Goal: Check status

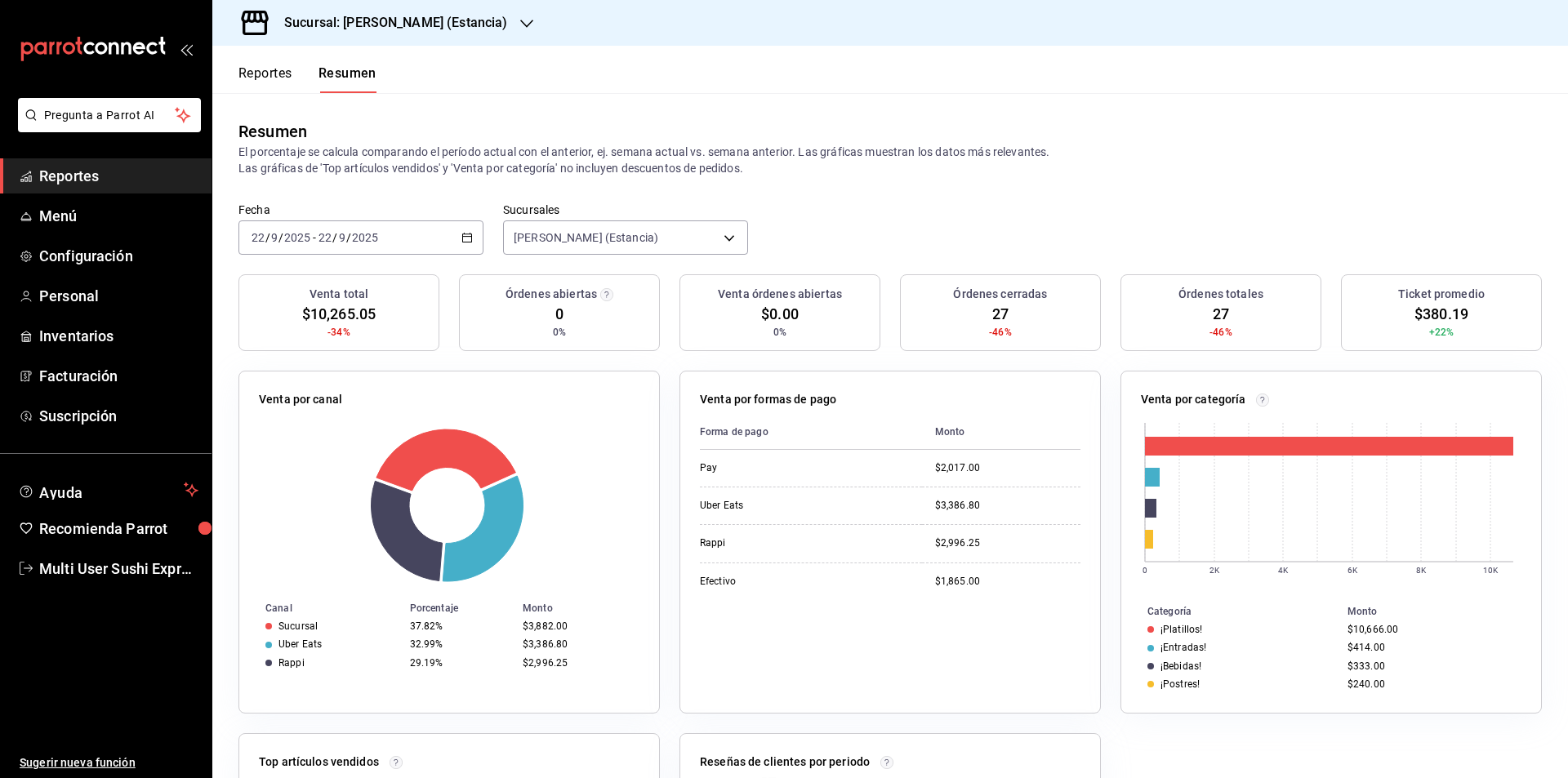
click at [468, 233] on icon "button" at bounding box center [467, 238] width 12 height 12
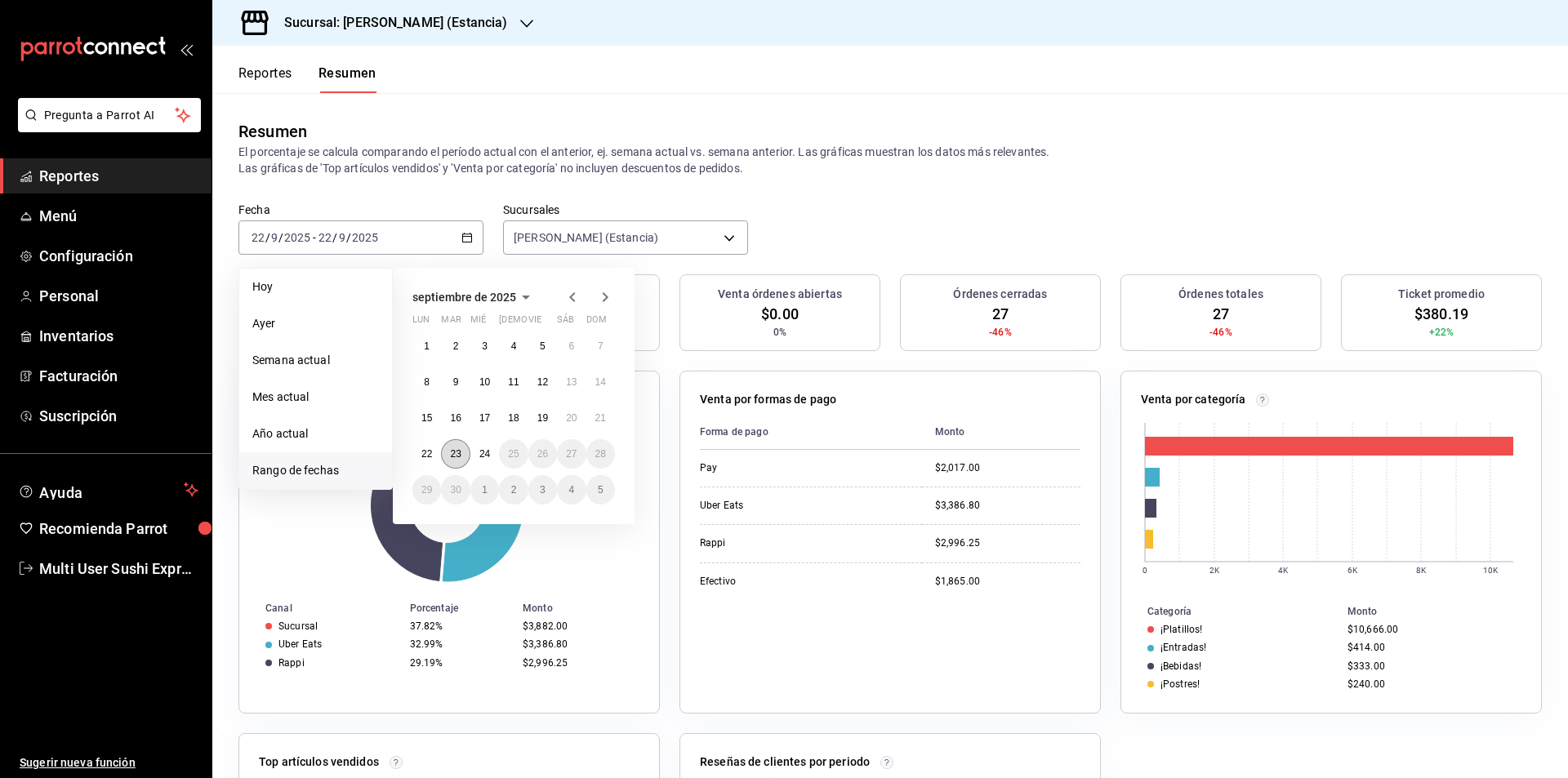
click at [453, 454] on abbr "23" at bounding box center [455, 454] width 11 height 12
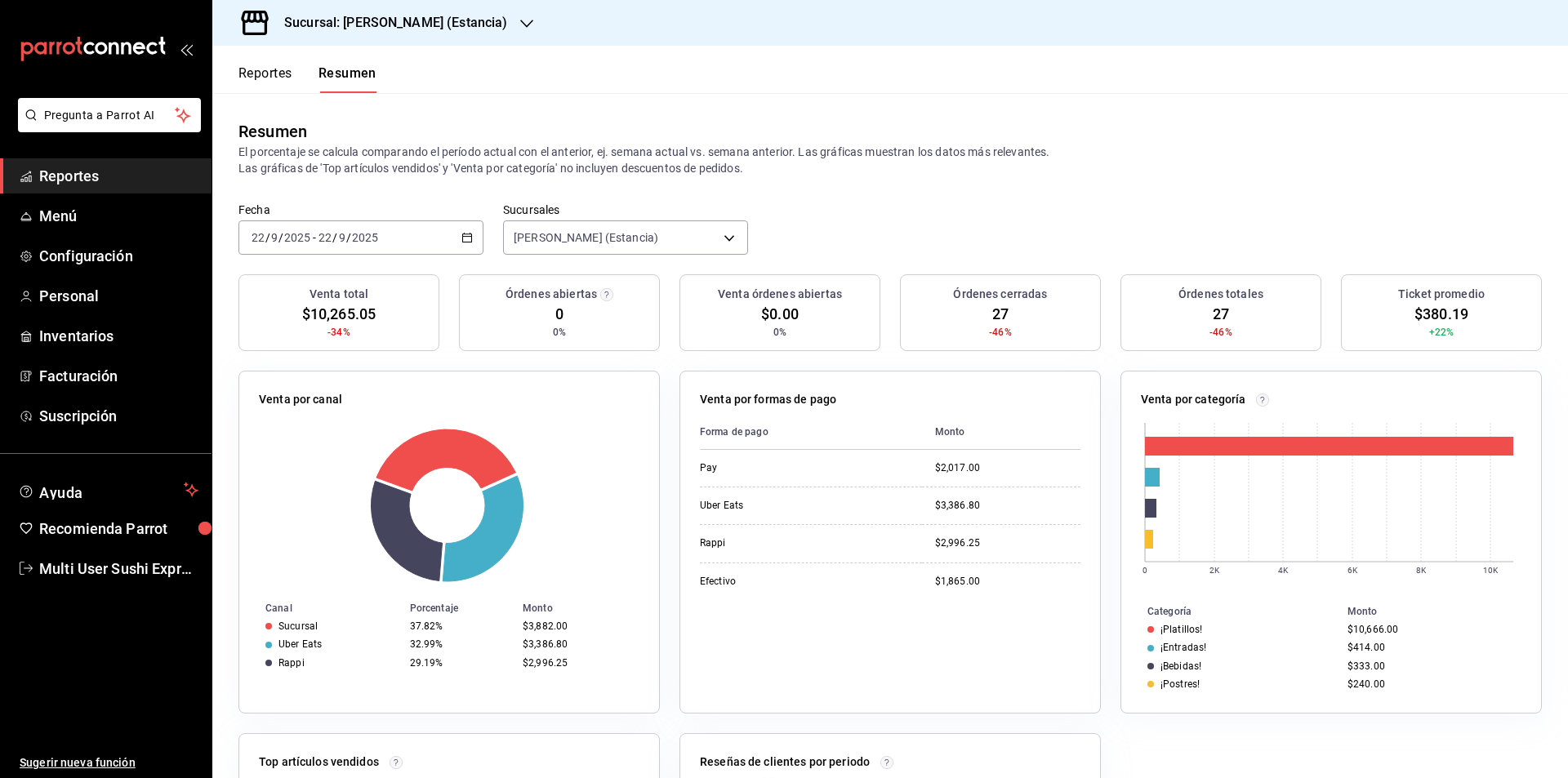
click at [257, 75] on button "Reportes" at bounding box center [265, 79] width 54 height 27
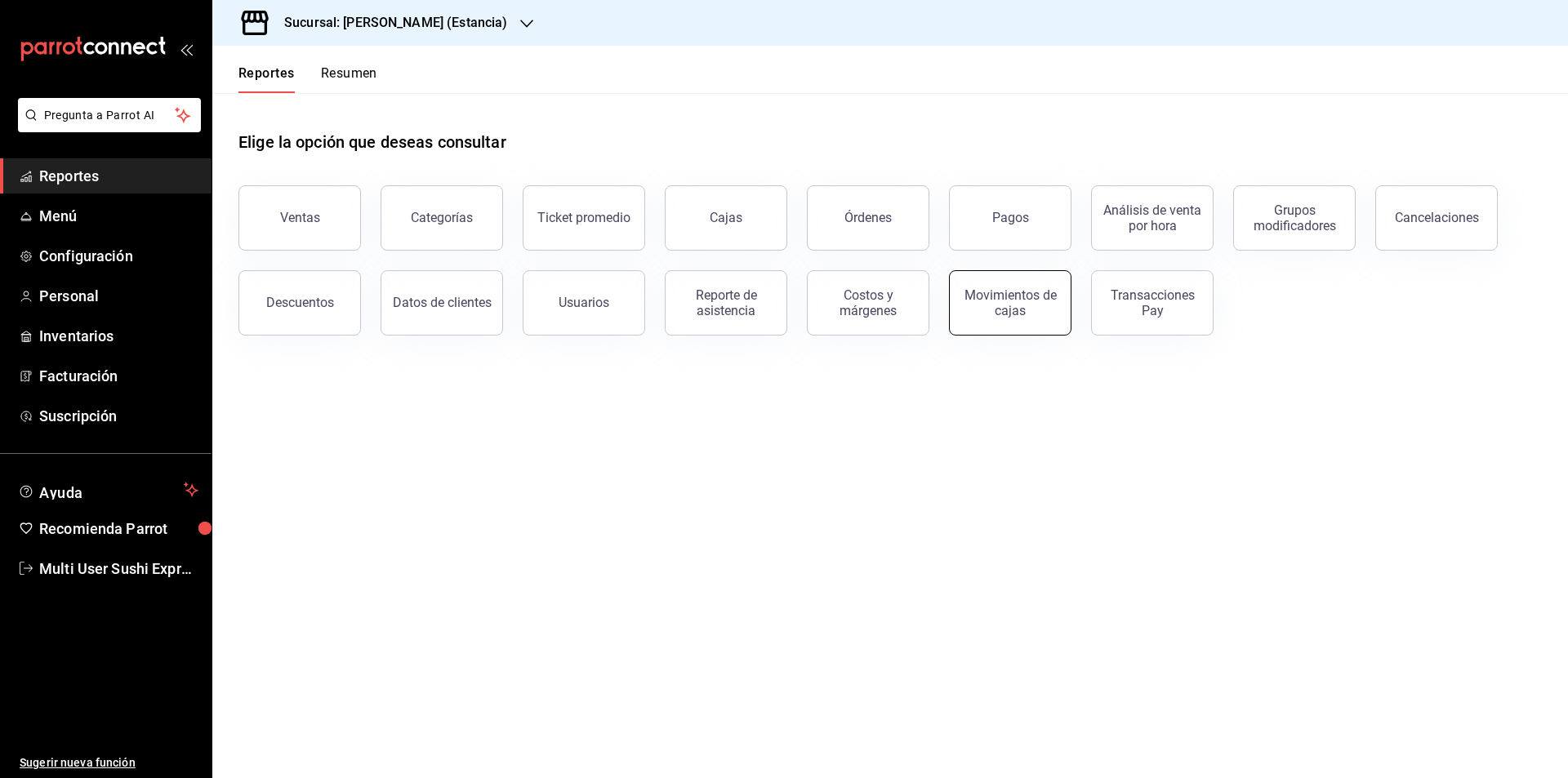
click at [985, 325] on button "Movimientos de cajas" at bounding box center [1010, 303] width 122 height 65
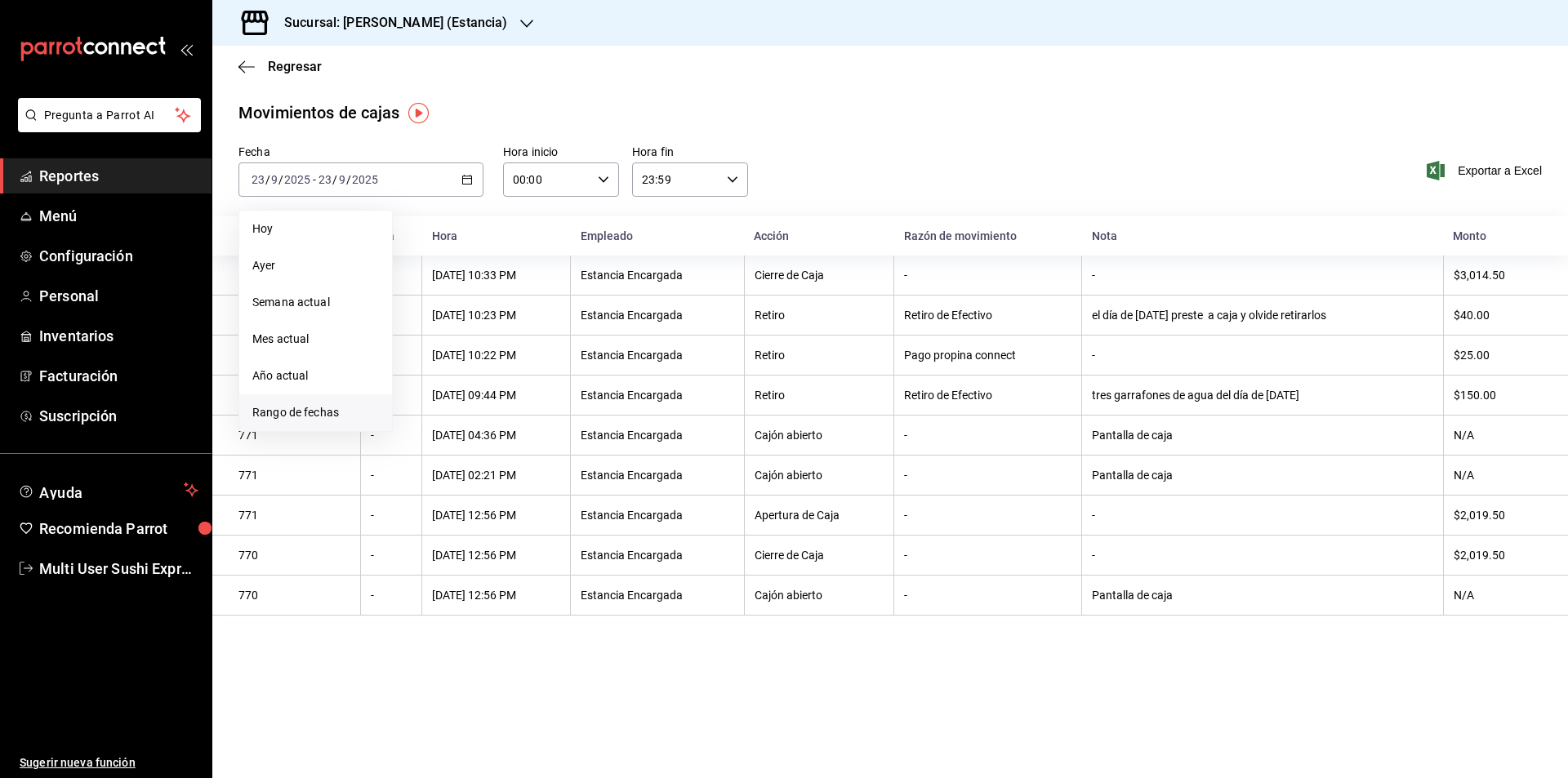
click at [272, 419] on span "Rango de fechas" at bounding box center [316, 413] width 127 height 18
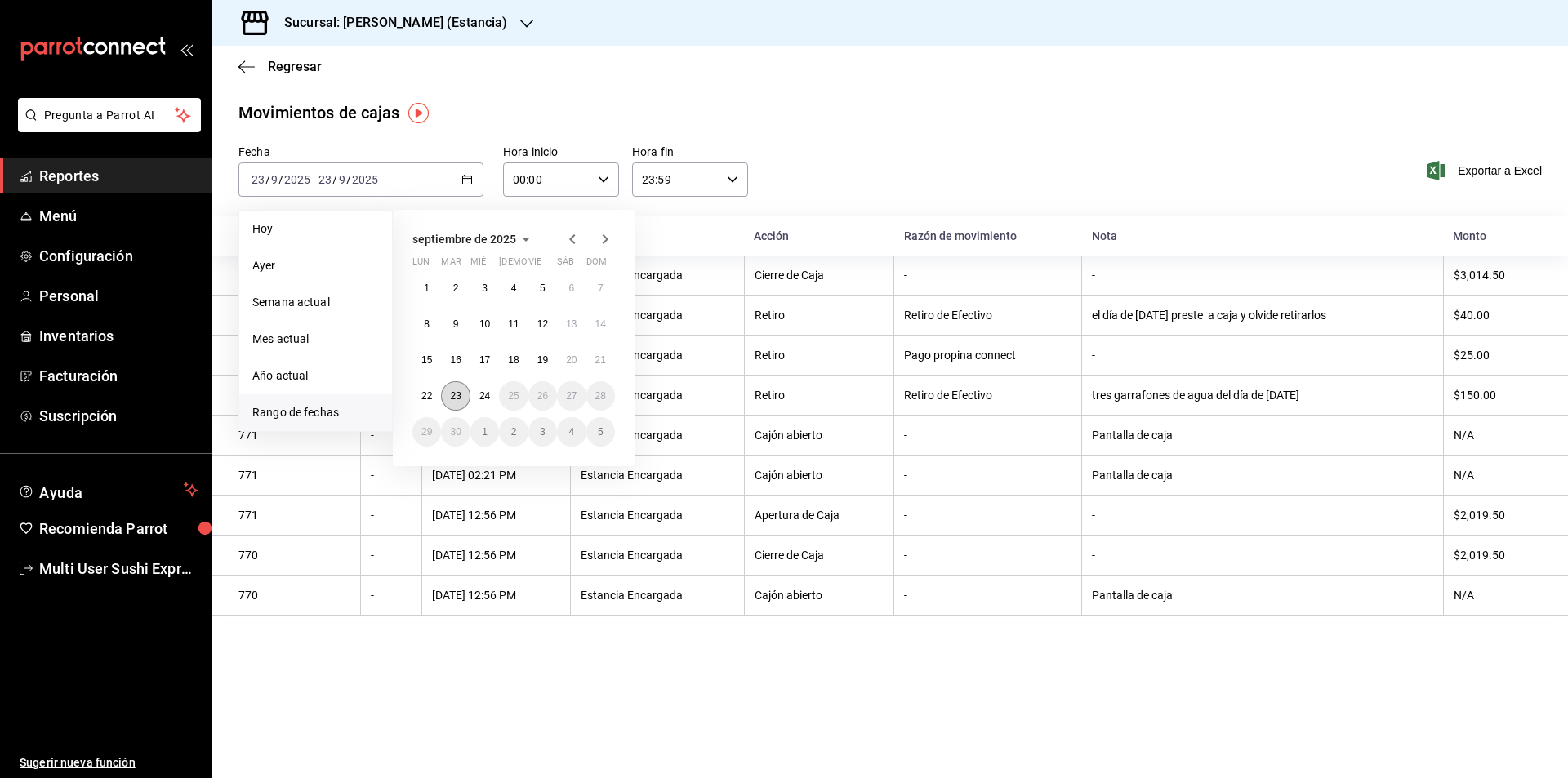
click at [455, 400] on abbr "23" at bounding box center [455, 396] width 11 height 12
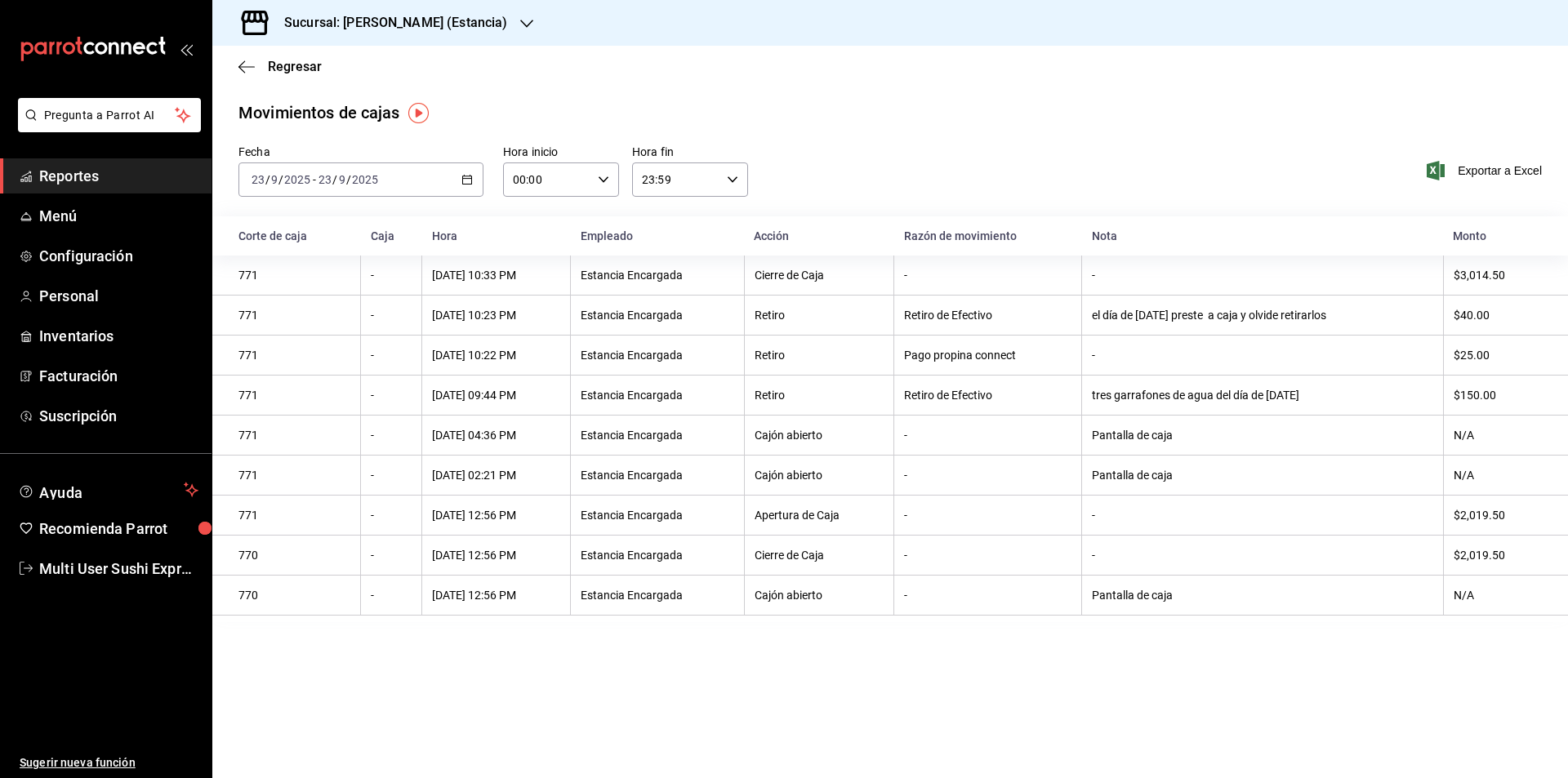
click at [465, 179] on \(Stroke\) "button" at bounding box center [467, 178] width 9 height 1
click at [1019, 341] on th "Pago propina connect" at bounding box center [988, 355] width 188 height 40
